Goal: Information Seeking & Learning: Learn about a topic

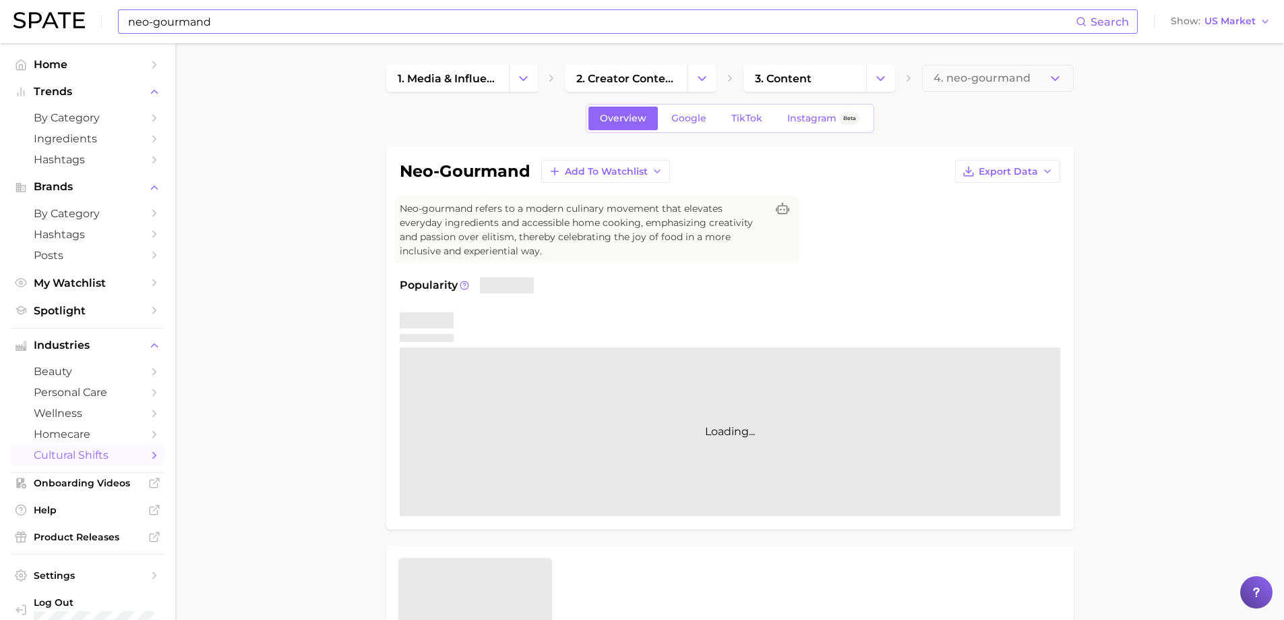
click at [224, 20] on input "neo-gourmand" at bounding box center [601, 21] width 949 height 23
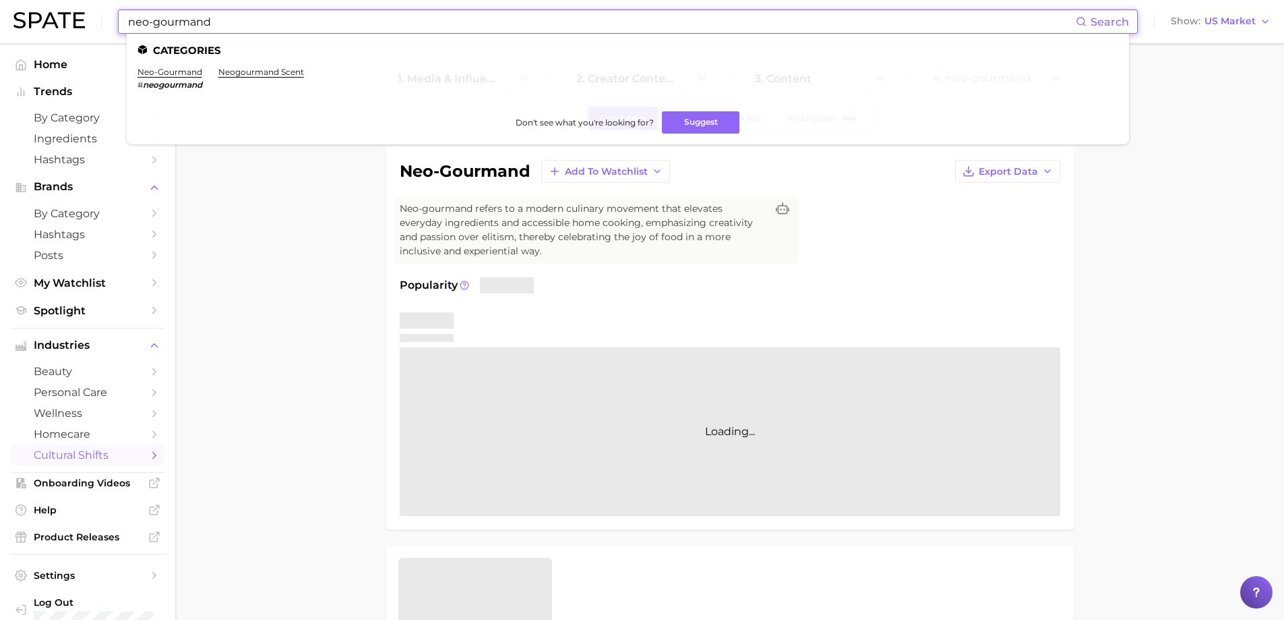
drag, startPoint x: 243, startPoint y: 18, endPoint x: 60, endPoint y: -26, distance: 188.0
click at [60, 0] on html "neo-gourmand Search Categories neo-gourmand # neogourmand neogourmand scent Don…" at bounding box center [642, 310] width 1284 height 620
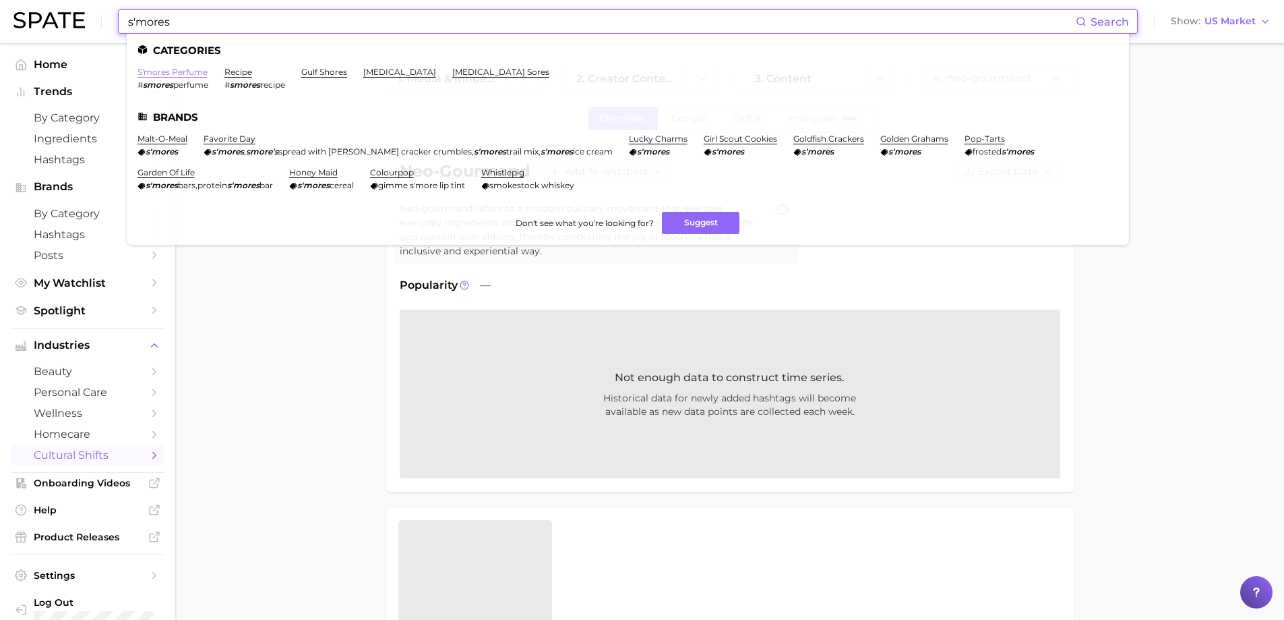
type input "s'mores"
click at [179, 71] on link "s'mores perfume" at bounding box center [173, 72] width 70 height 10
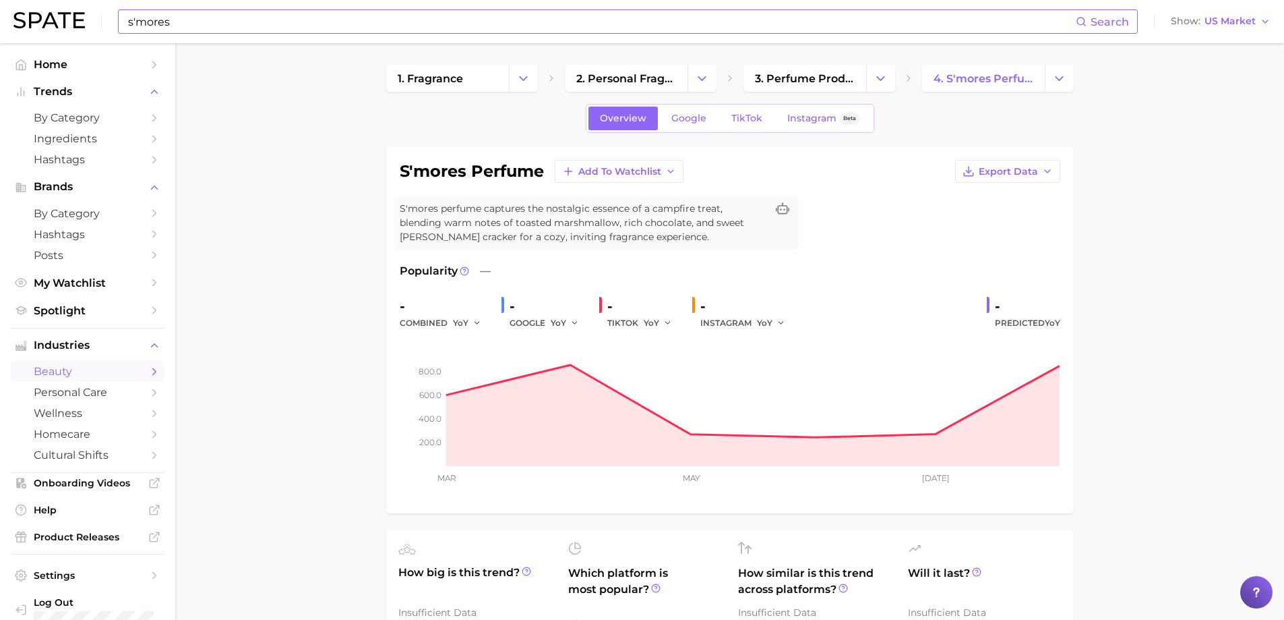
click at [196, 26] on input "s'mores" at bounding box center [601, 21] width 949 height 23
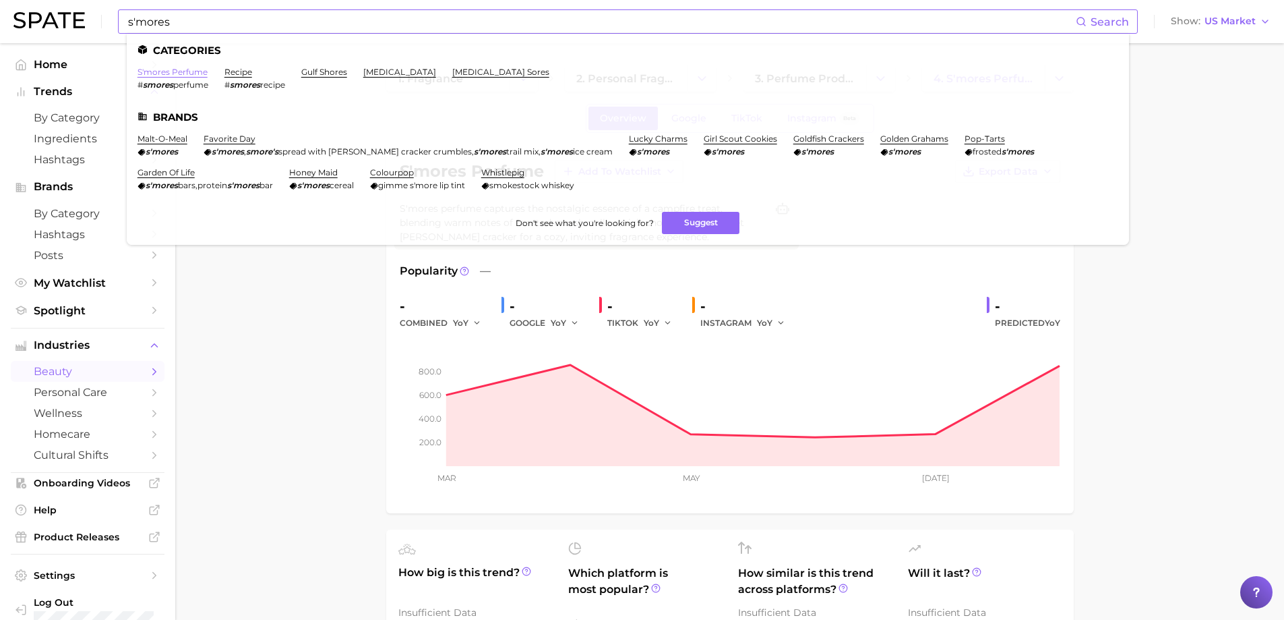
click at [172, 71] on link "s'mores perfume" at bounding box center [173, 72] width 70 height 10
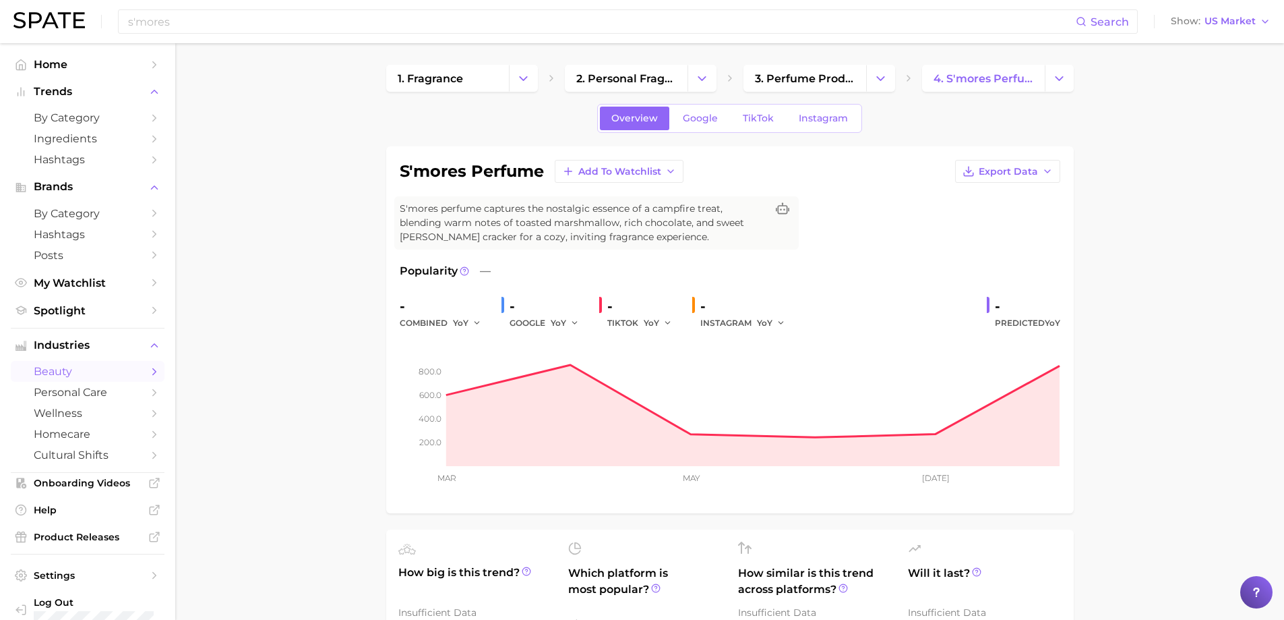
scroll to position [45, 0]
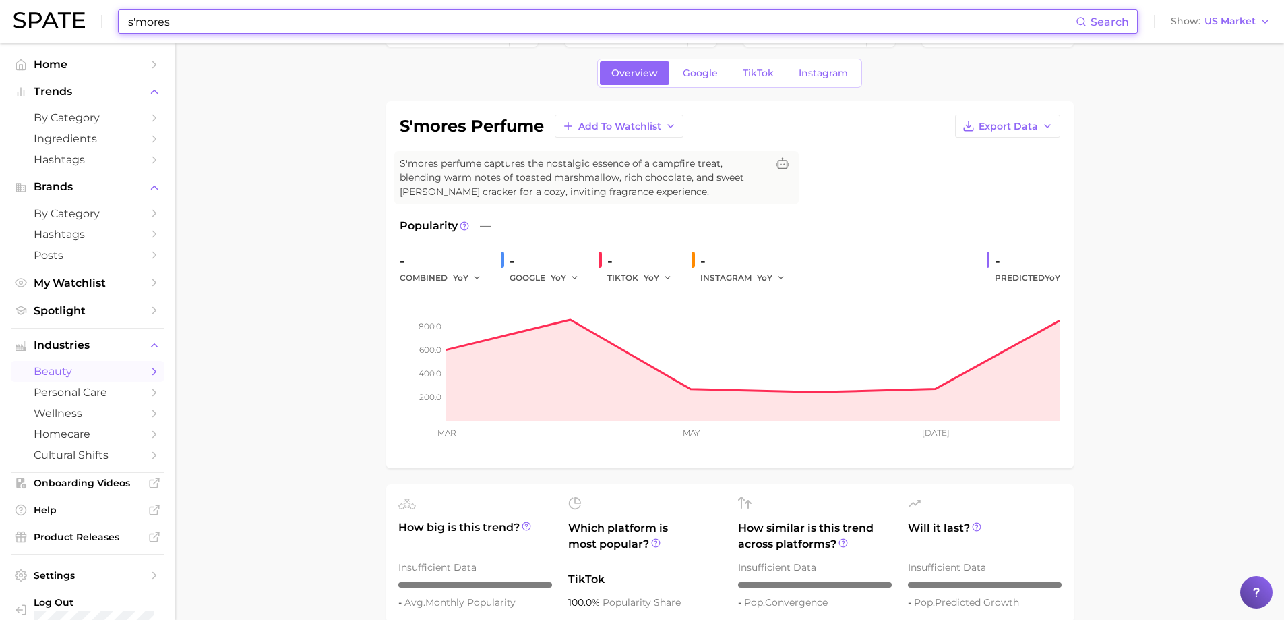
click at [156, 26] on input "s'mores" at bounding box center [601, 21] width 949 height 23
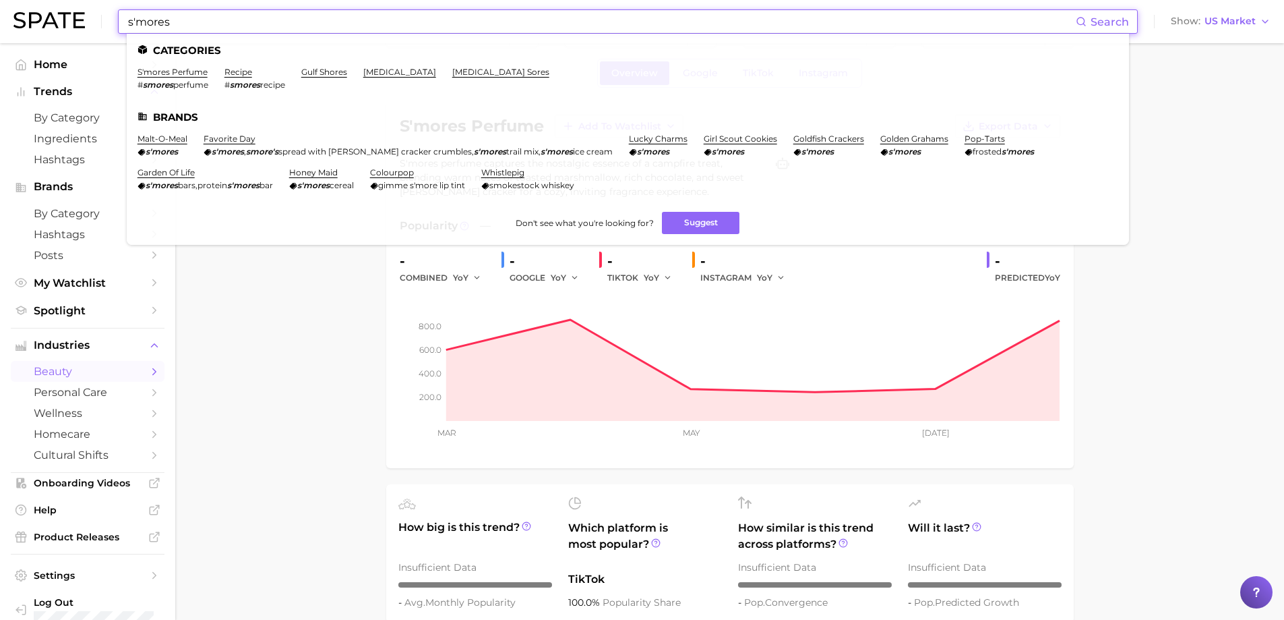
click at [188, 26] on input "s'mores" at bounding box center [601, 21] width 949 height 23
click at [141, 22] on input "s'mores" at bounding box center [601, 21] width 949 height 23
type input "smores"
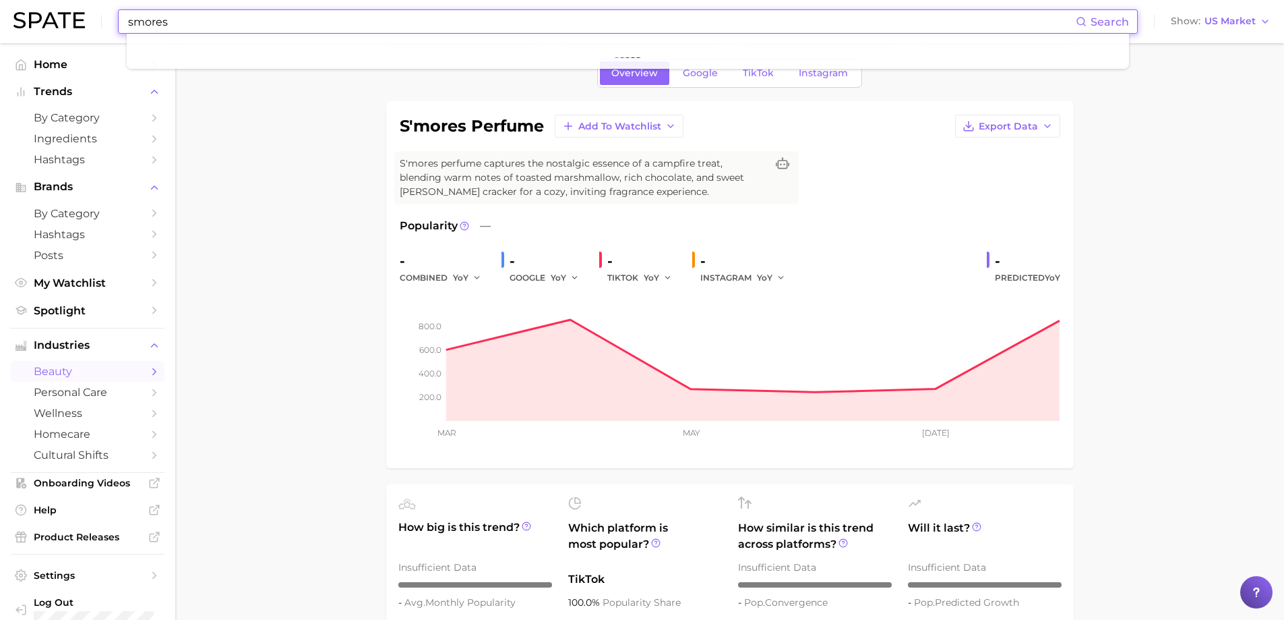
click at [172, 18] on input "smores" at bounding box center [601, 21] width 949 height 23
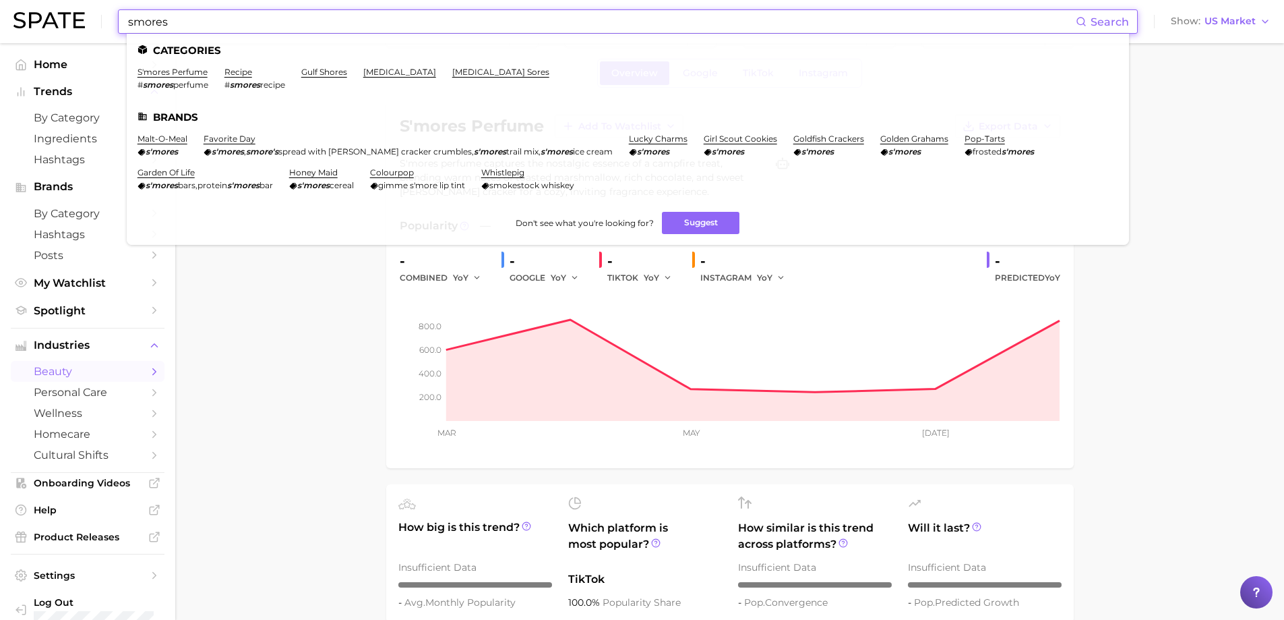
drag, startPoint x: 204, startPoint y: 16, endPoint x: 107, endPoint y: 12, distance: 97.2
click at [107, 12] on div "smores Search Categories s'mores perfume # smores perfume recipe # smores recip…" at bounding box center [641, 21] width 1257 height 43
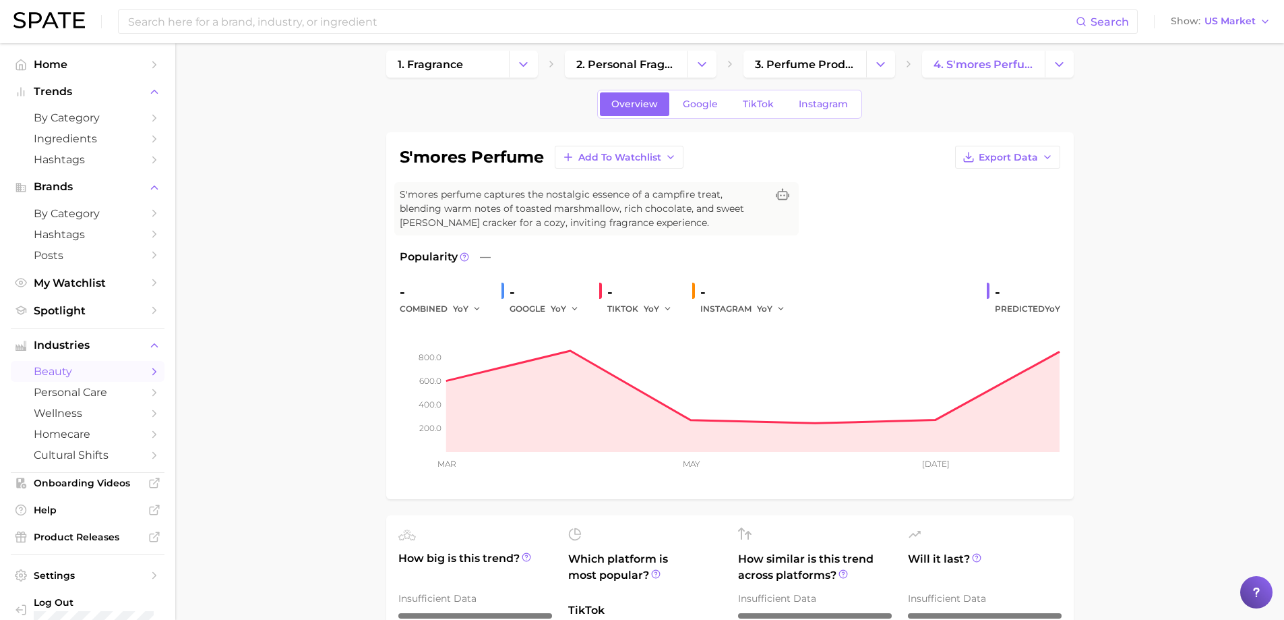
scroll to position [0, 0]
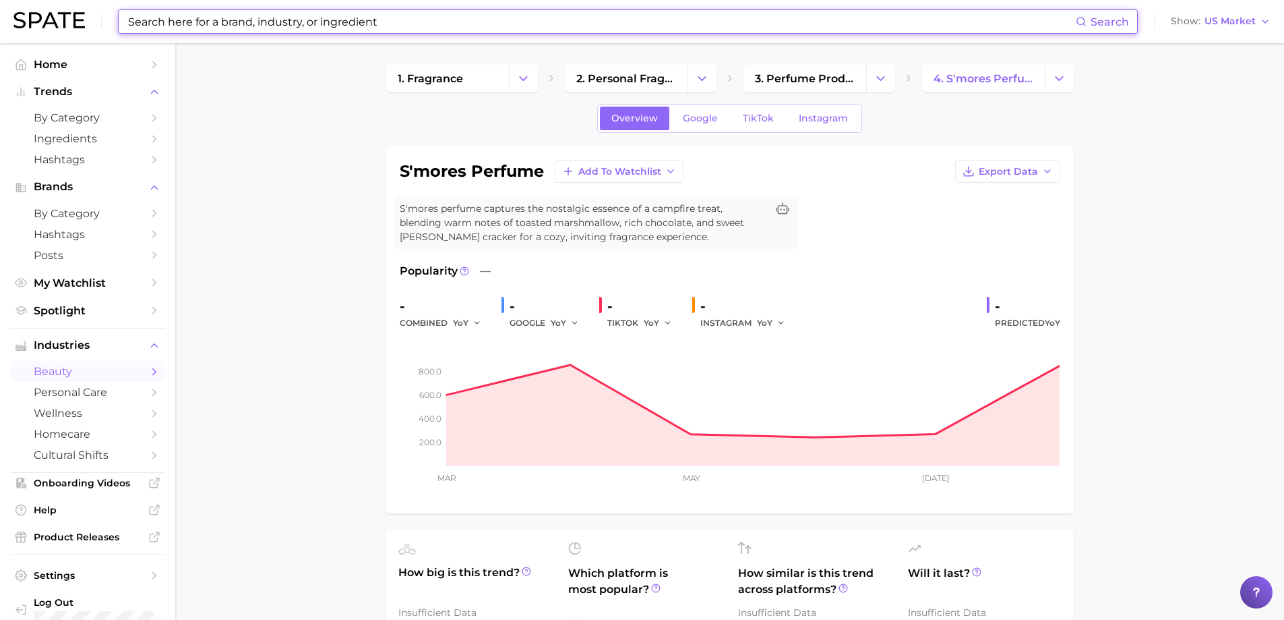
click at [270, 22] on input at bounding box center [601, 21] width 949 height 23
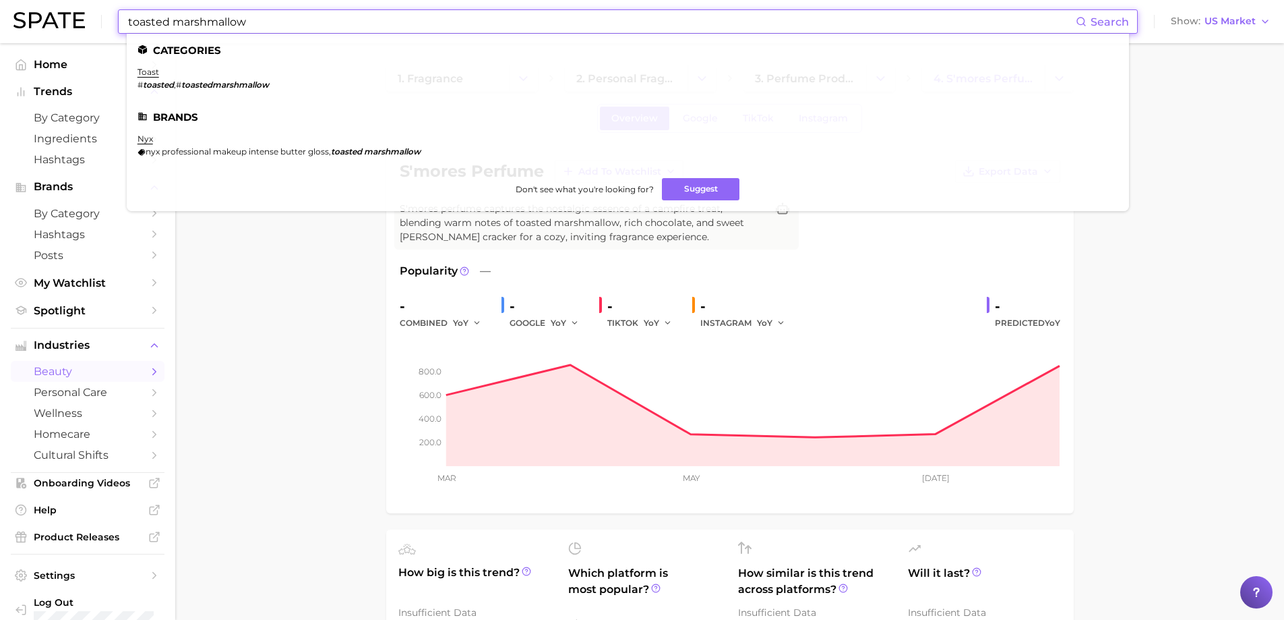
drag, startPoint x: 169, startPoint y: 20, endPoint x: 95, endPoint y: 7, distance: 75.2
click at [95, 7] on div "toasted marshmallow Search Categories toast # toasted , # toastedmarshmallow Br…" at bounding box center [641, 21] width 1257 height 43
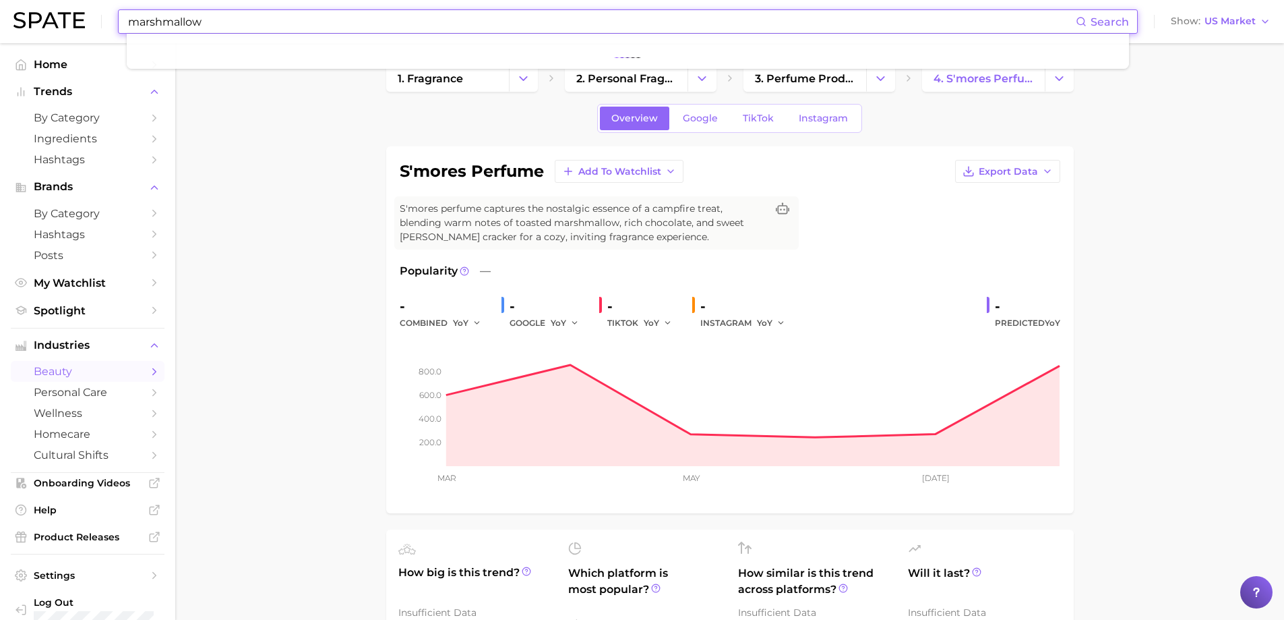
type input "marshmallow"
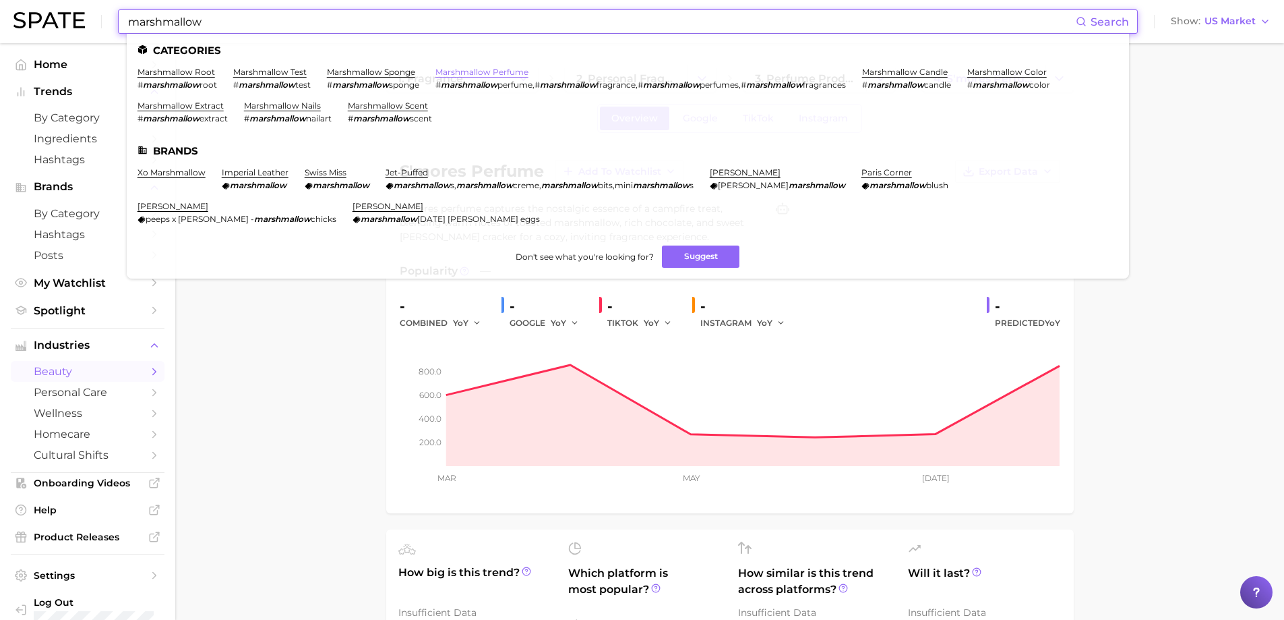
click at [483, 72] on link "marshmallow perfume" at bounding box center [481, 72] width 93 height 10
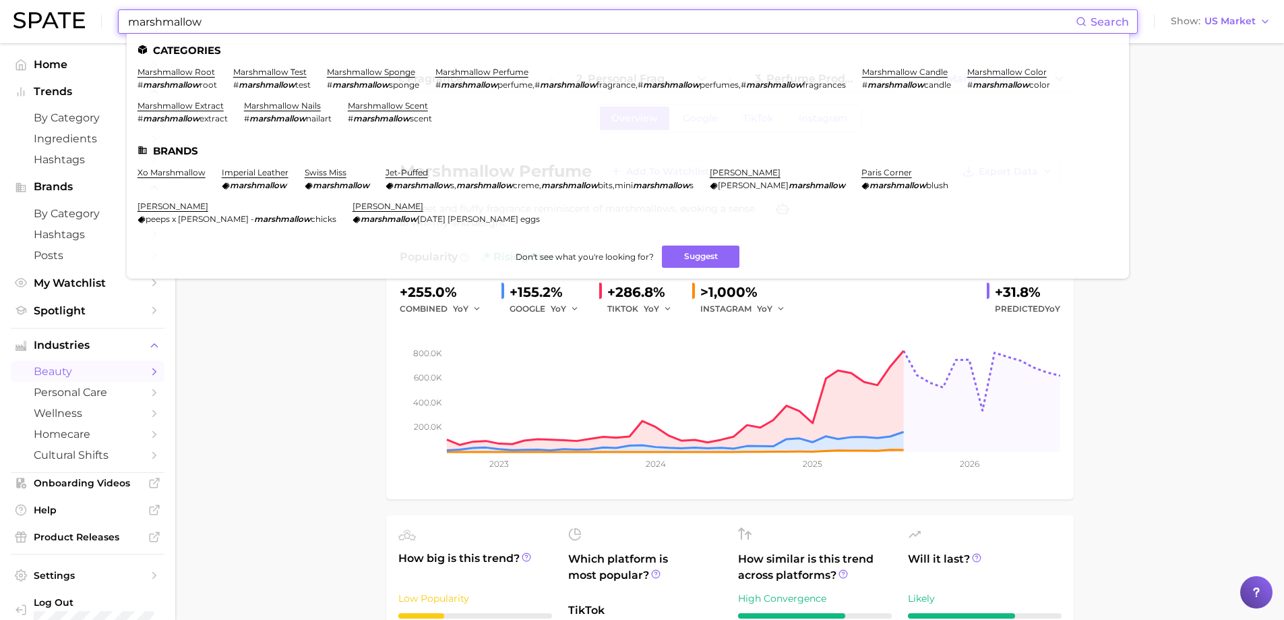
click at [231, 25] on input "marshmallow" at bounding box center [601, 21] width 949 height 23
click at [390, 105] on link "marshmallow scent" at bounding box center [388, 105] width 80 height 10
